Goal: Task Accomplishment & Management: Manage account settings

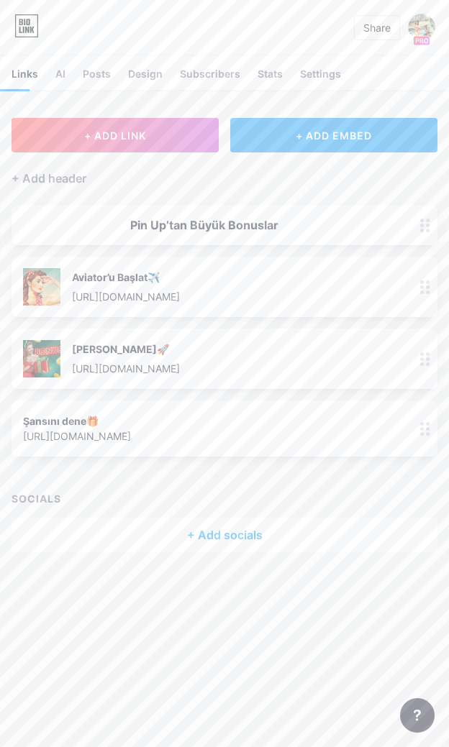
click at [26, 22] on icon at bounding box center [26, 25] width 24 height 23
click at [317, 73] on div "Settings" at bounding box center [320, 78] width 41 height 24
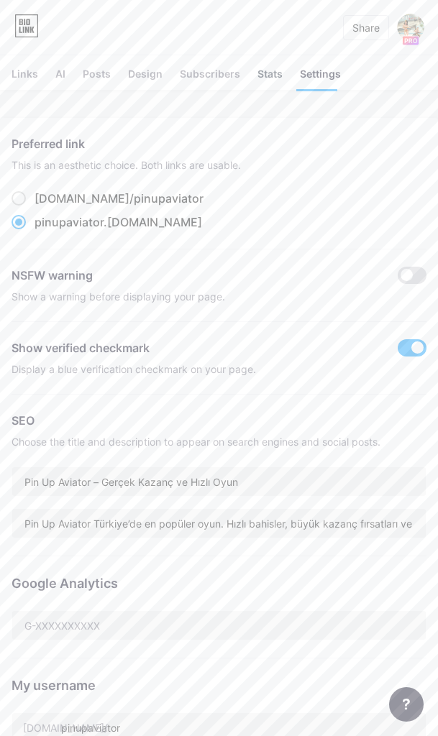
click at [263, 75] on div "Stats" at bounding box center [269, 78] width 25 height 24
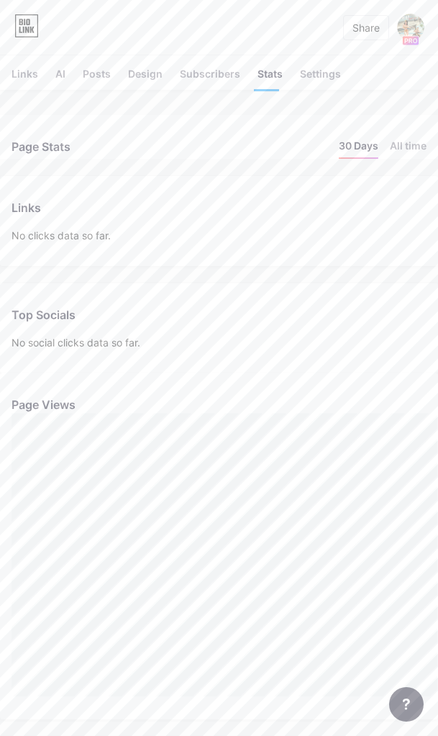
scroll to position [0, 11]
click at [18, 74] on div "Links" at bounding box center [25, 78] width 27 height 24
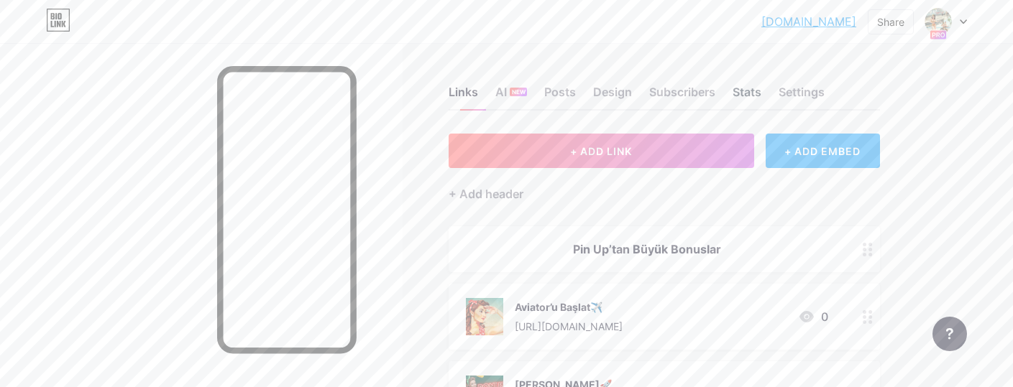
click at [448, 96] on div "Stats" at bounding box center [747, 96] width 29 height 26
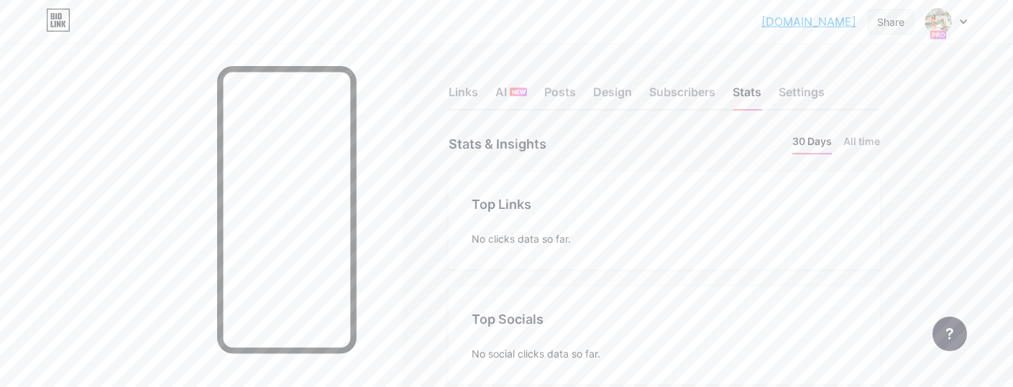
click at [448, 22] on div "Share" at bounding box center [890, 21] width 27 height 15
click at [448, 73] on div "Copy link" at bounding box center [771, 73] width 53 height 17
